Goal: Communication & Community: Participate in discussion

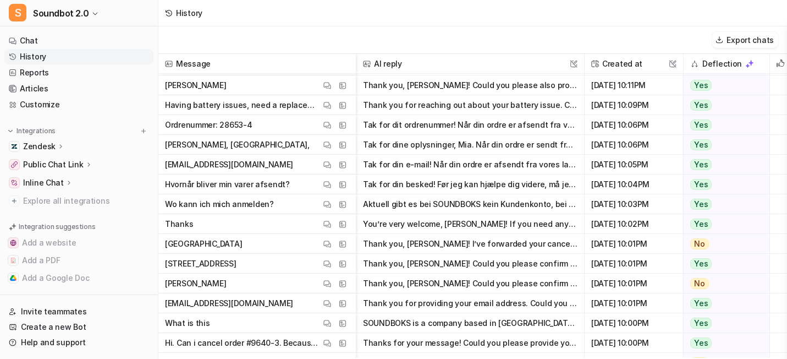
scroll to position [2396, 0]
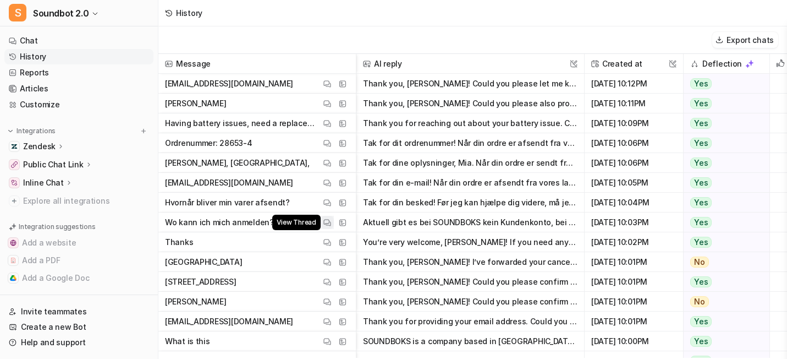
click at [331, 222] on img at bounding box center [327, 222] width 8 height 8
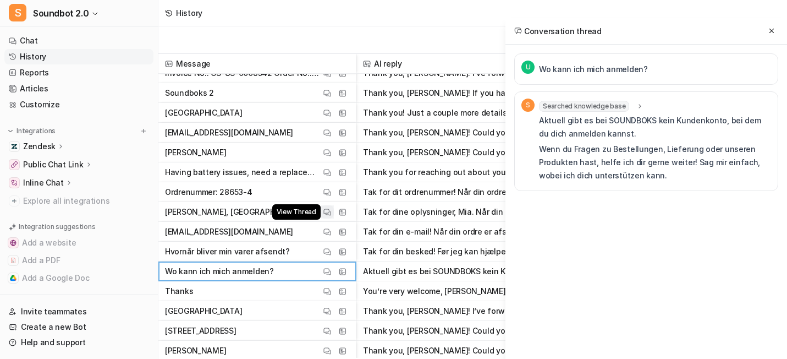
scroll to position [2335, 0]
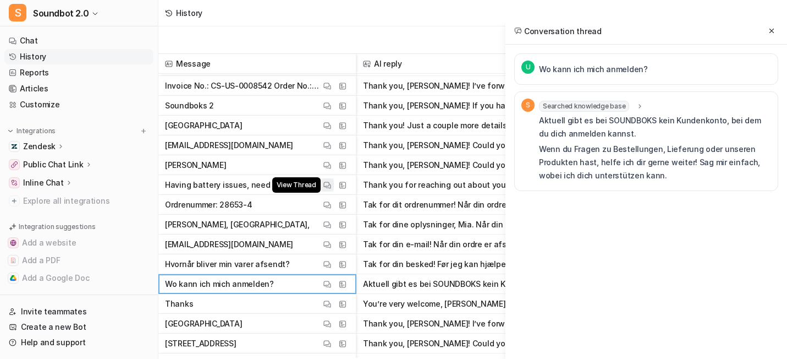
click at [331, 187] on img at bounding box center [327, 185] width 8 height 8
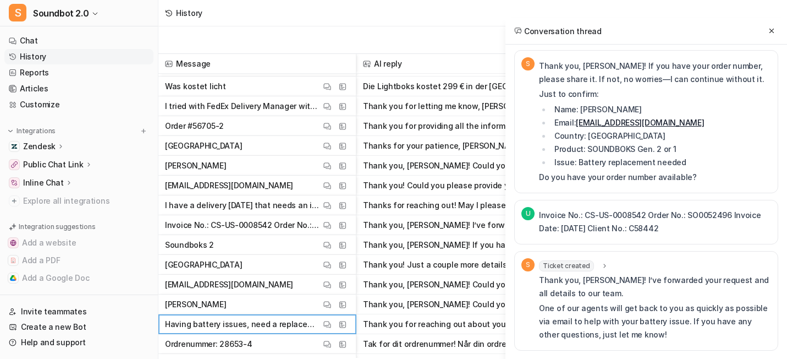
scroll to position [2194, 0]
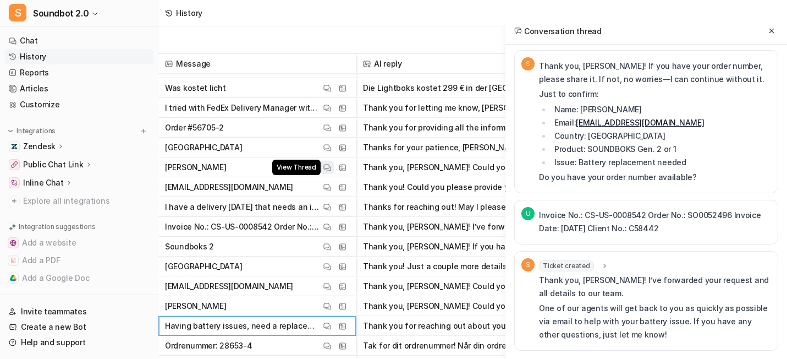
click at [331, 166] on img at bounding box center [327, 167] width 8 height 8
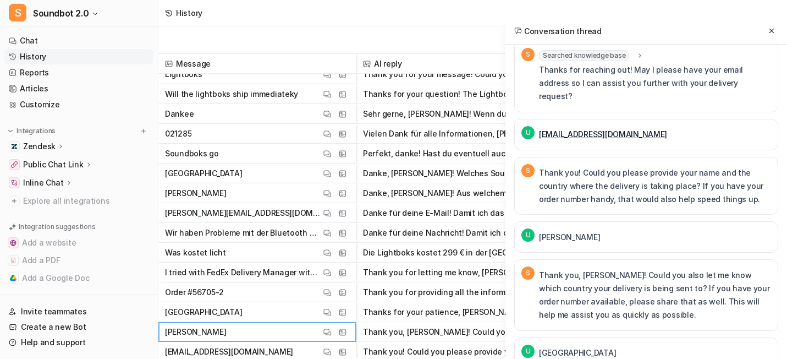
scroll to position [2029, 0]
click at [321, 231] on span "View Thread" at bounding box center [296, 233] width 48 height 15
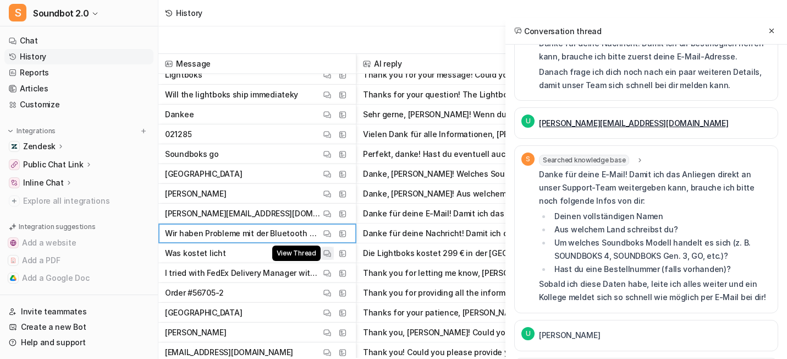
click at [331, 252] on img at bounding box center [327, 253] width 8 height 8
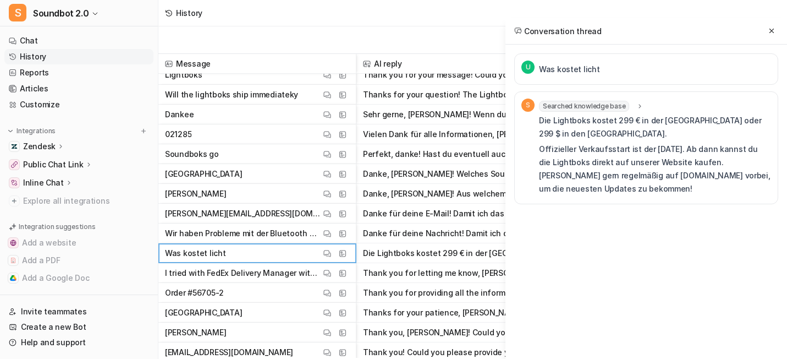
scroll to position [0, 0]
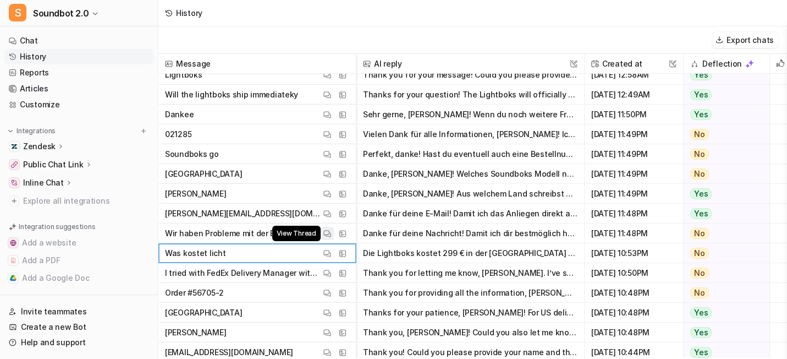
click at [331, 230] on img at bounding box center [327, 233] width 8 height 8
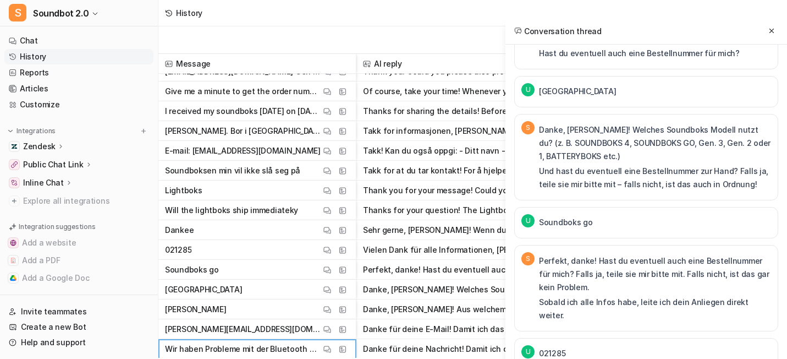
scroll to position [1914, 0]
click at [331, 211] on img at bounding box center [327, 210] width 8 height 8
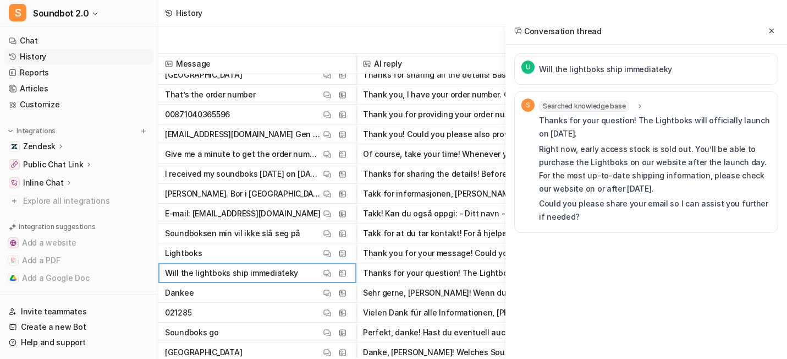
scroll to position [1850, 0]
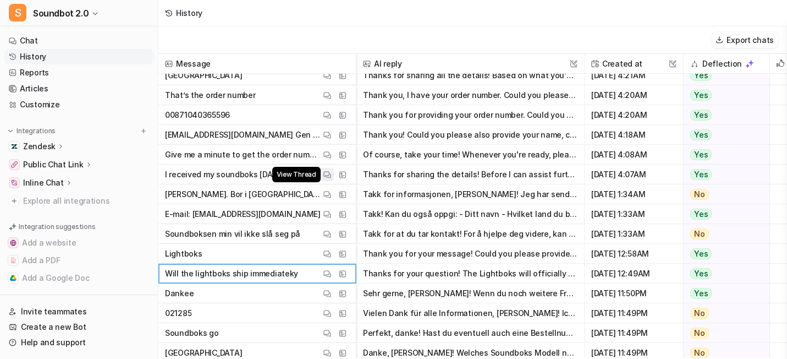
click at [331, 174] on img at bounding box center [327, 175] width 8 height 8
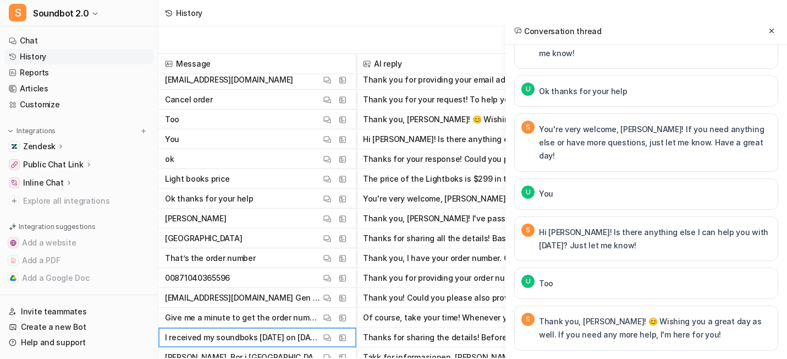
scroll to position [1682, 0]
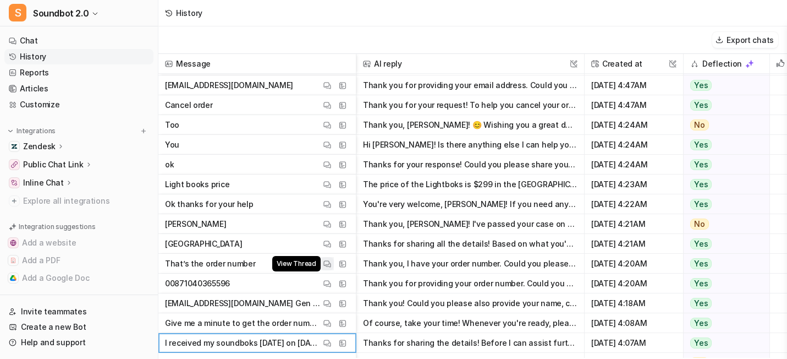
click at [331, 267] on img at bounding box center [327, 264] width 8 height 8
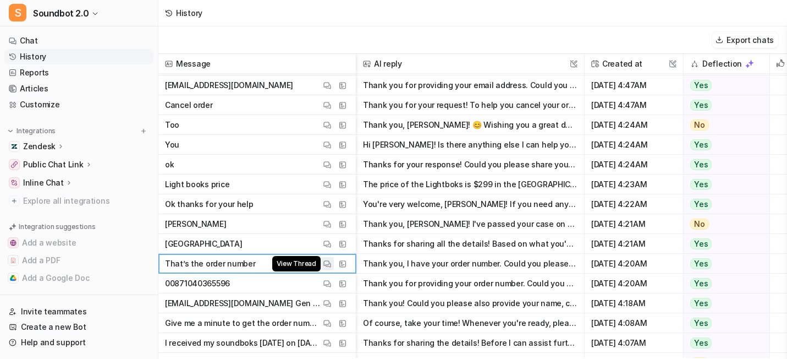
click at [331, 265] on img at bounding box center [327, 264] width 8 height 8
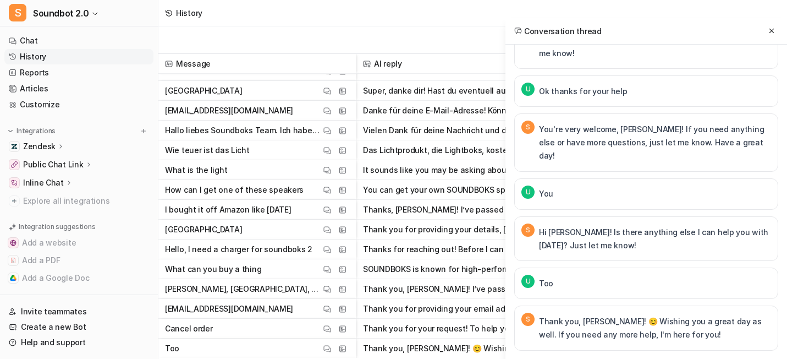
scroll to position [1433, 0]
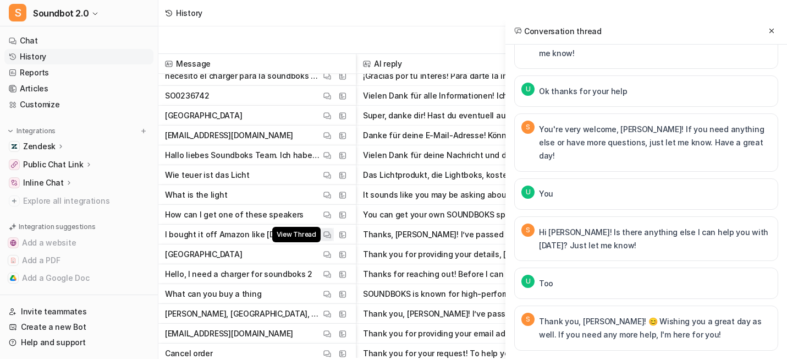
click at [331, 235] on img at bounding box center [327, 234] width 8 height 8
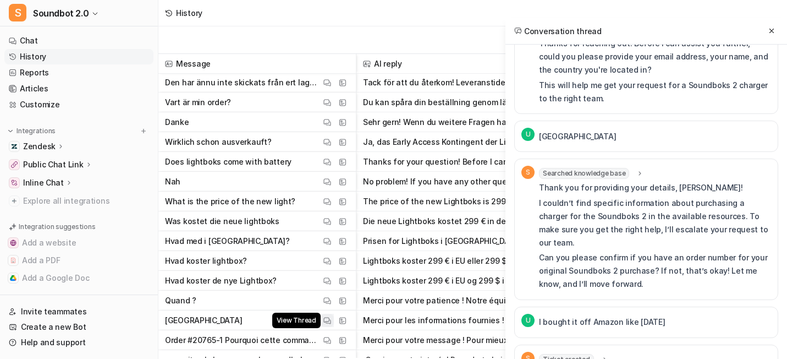
scroll to position [1148, 0]
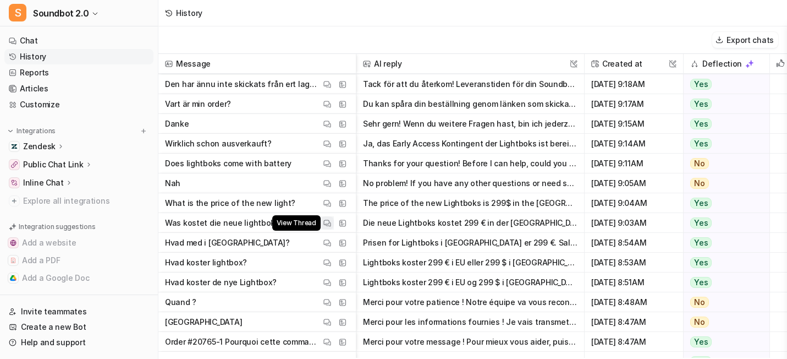
click at [334, 219] on button "View Thread" at bounding box center [327, 222] width 13 height 13
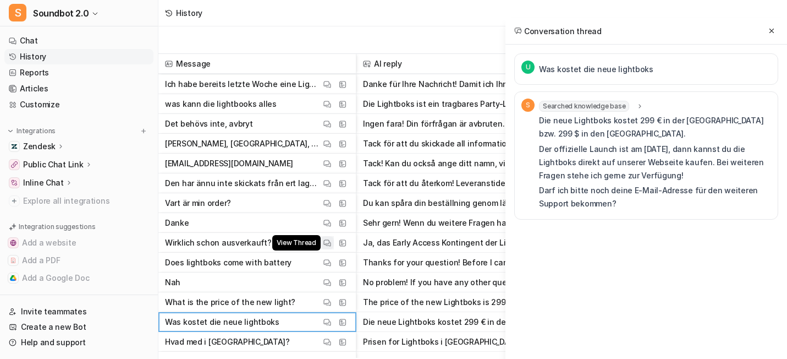
scroll to position [1046, 0]
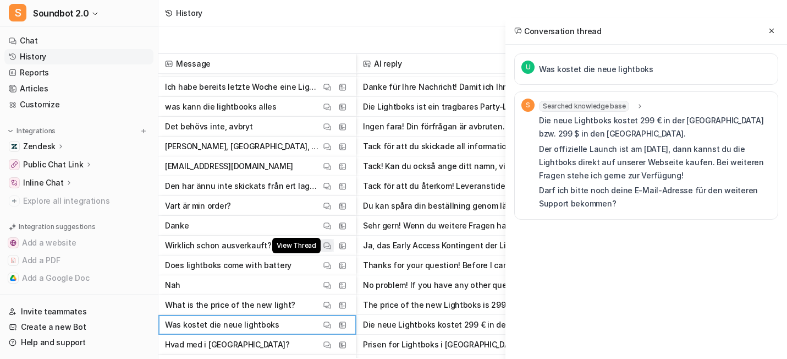
click at [331, 248] on img at bounding box center [327, 245] width 8 height 8
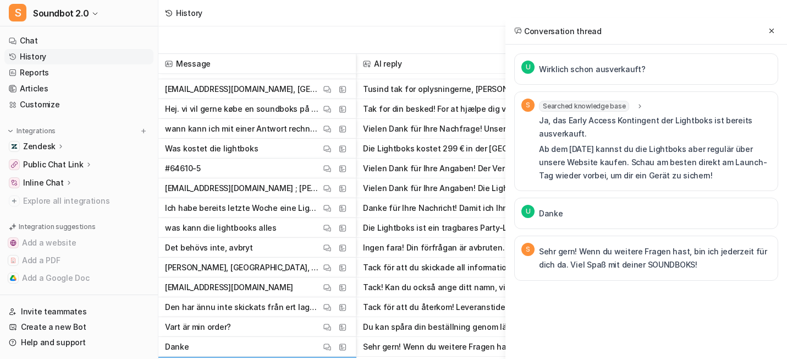
scroll to position [925, 0]
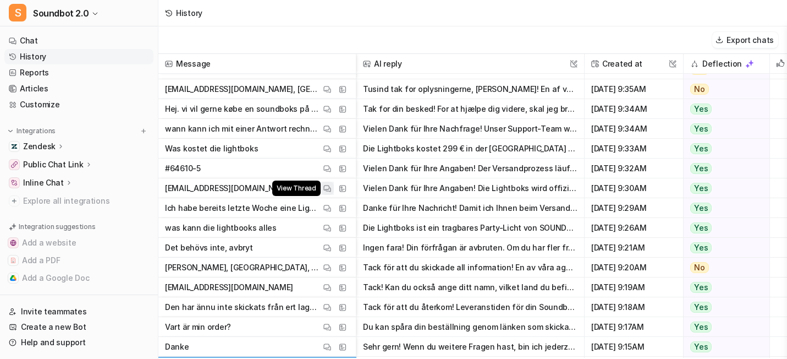
click at [331, 185] on img at bounding box center [327, 188] width 8 height 8
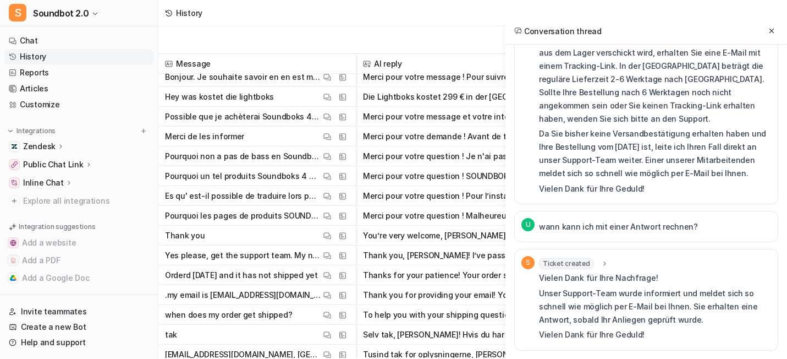
scroll to position [633, 0]
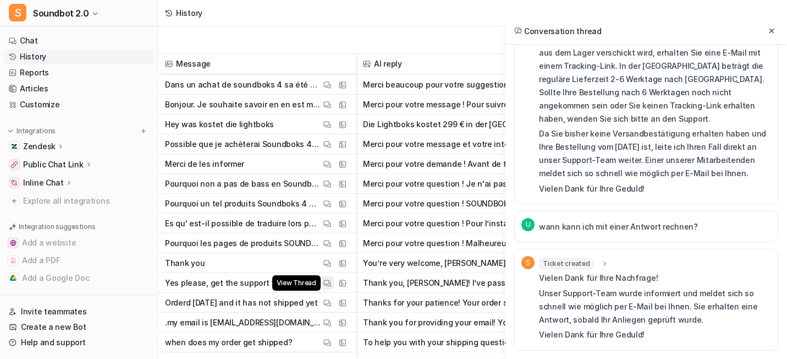
click at [331, 283] on img at bounding box center [327, 283] width 8 height 8
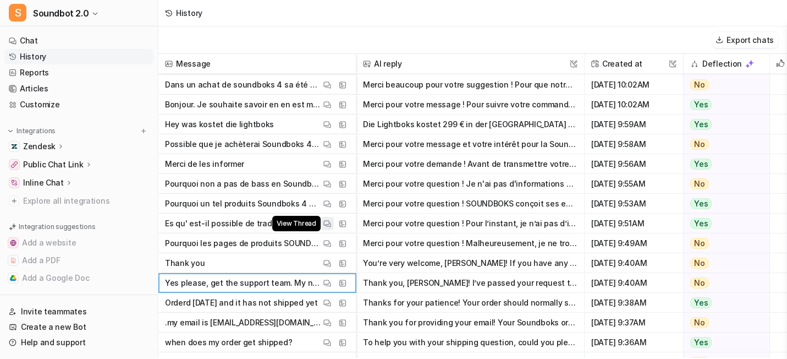
click at [331, 223] on img at bounding box center [327, 223] width 8 height 8
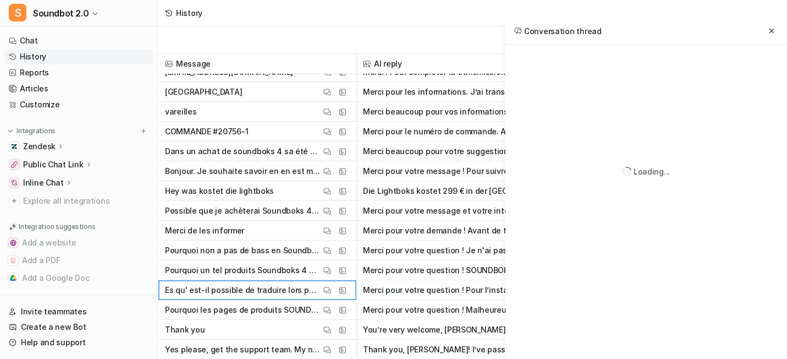
scroll to position [567, 0]
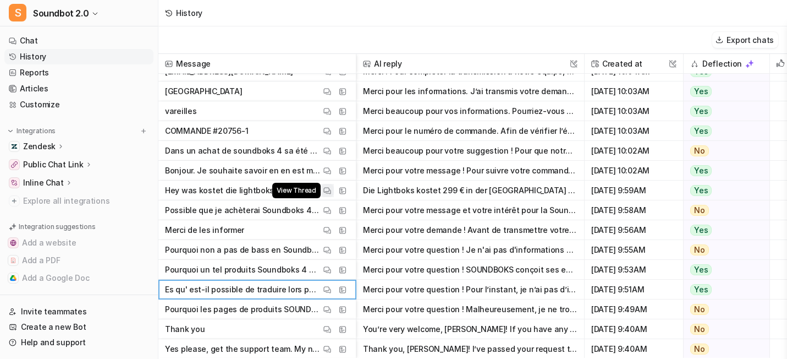
click at [331, 193] on img at bounding box center [327, 190] width 8 height 8
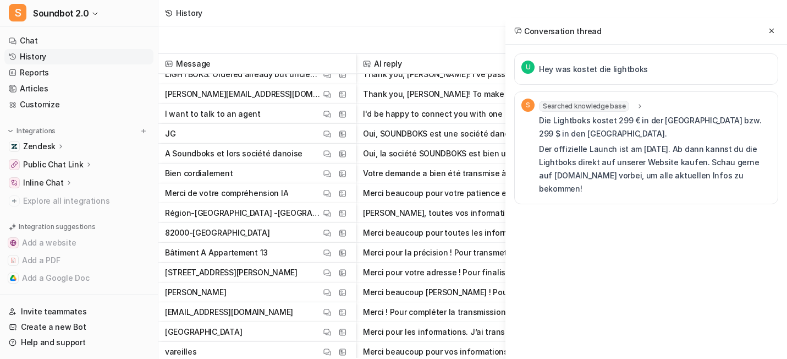
scroll to position [326, 0]
click at [334, 189] on button "View Thread" at bounding box center [327, 193] width 13 height 13
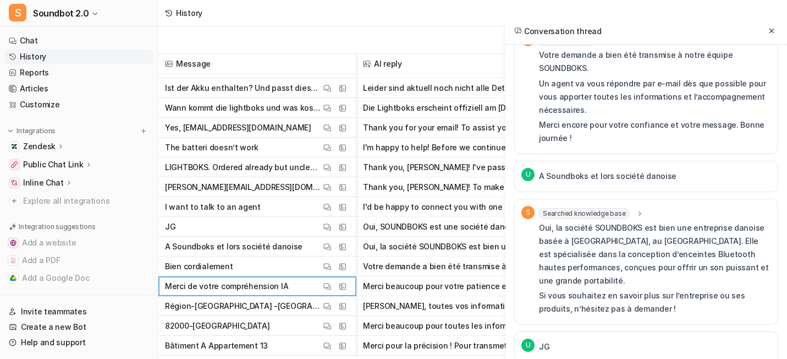
scroll to position [232, 0]
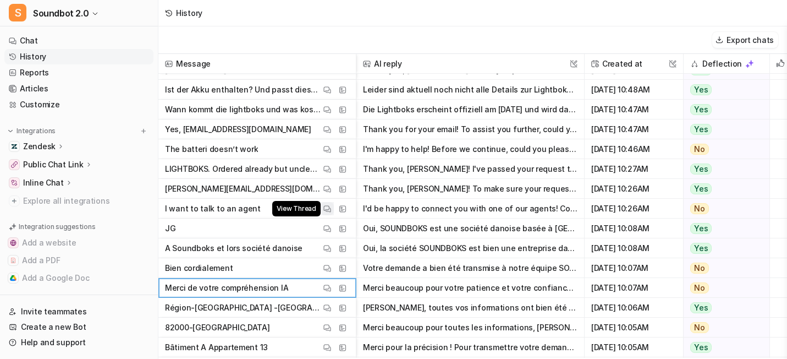
click at [331, 209] on img at bounding box center [327, 209] width 8 height 8
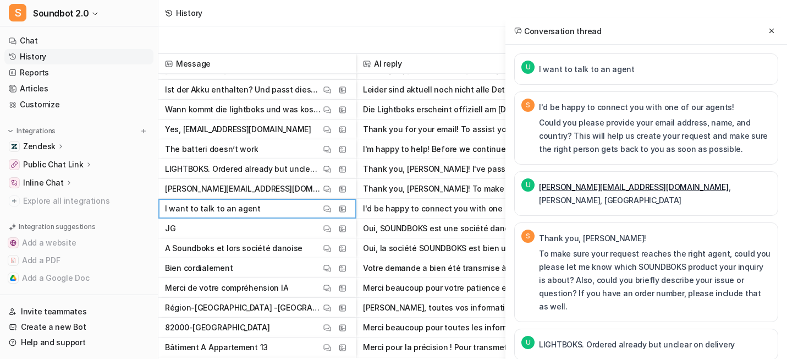
scroll to position [163, 0]
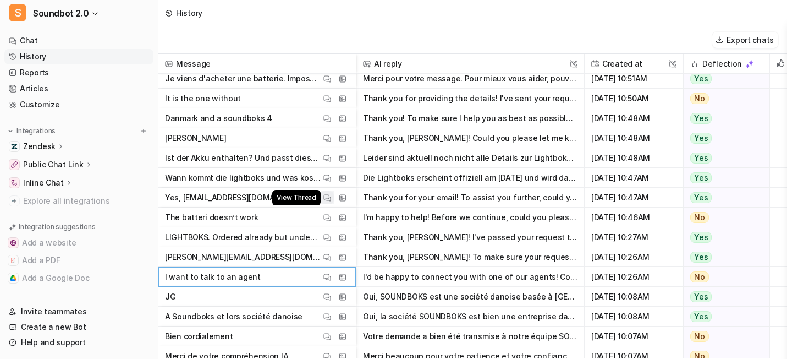
click at [334, 195] on button "View Thread" at bounding box center [327, 197] width 13 height 13
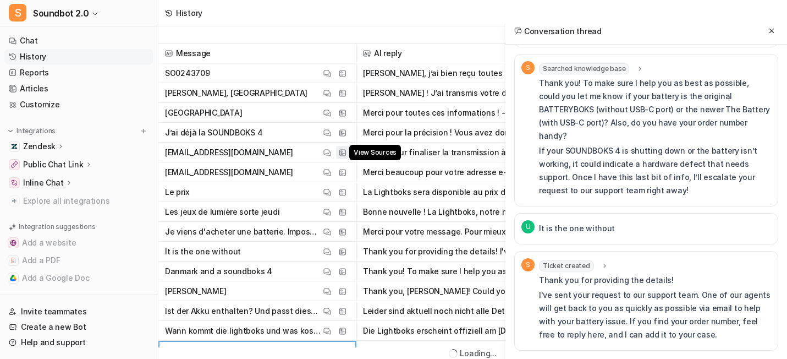
scroll to position [0, 0]
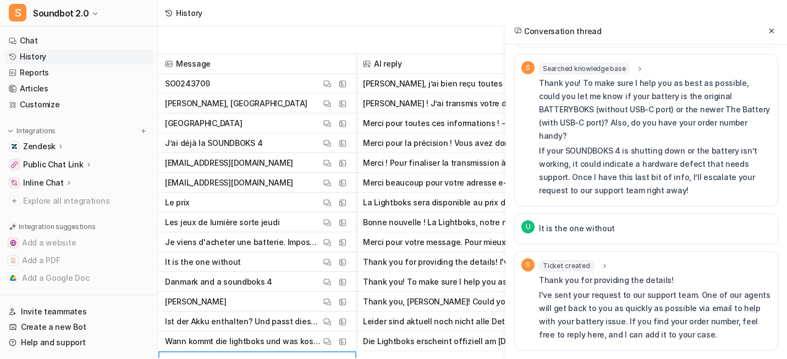
click at [396, 39] on div "Export chats" at bounding box center [472, 40] width 629 height 28
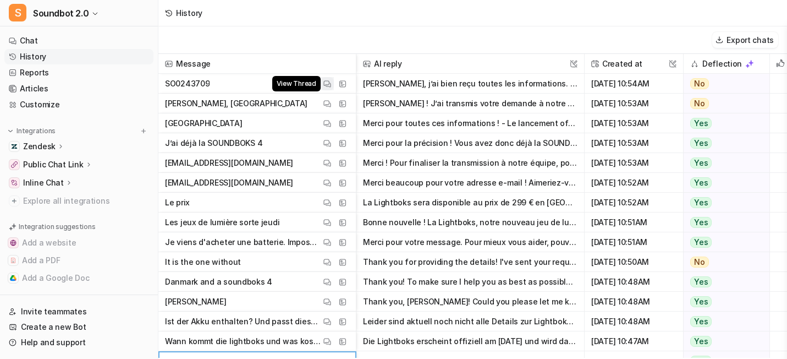
click at [331, 88] on img at bounding box center [327, 84] width 8 height 8
